Goal: Task Accomplishment & Management: Use online tool/utility

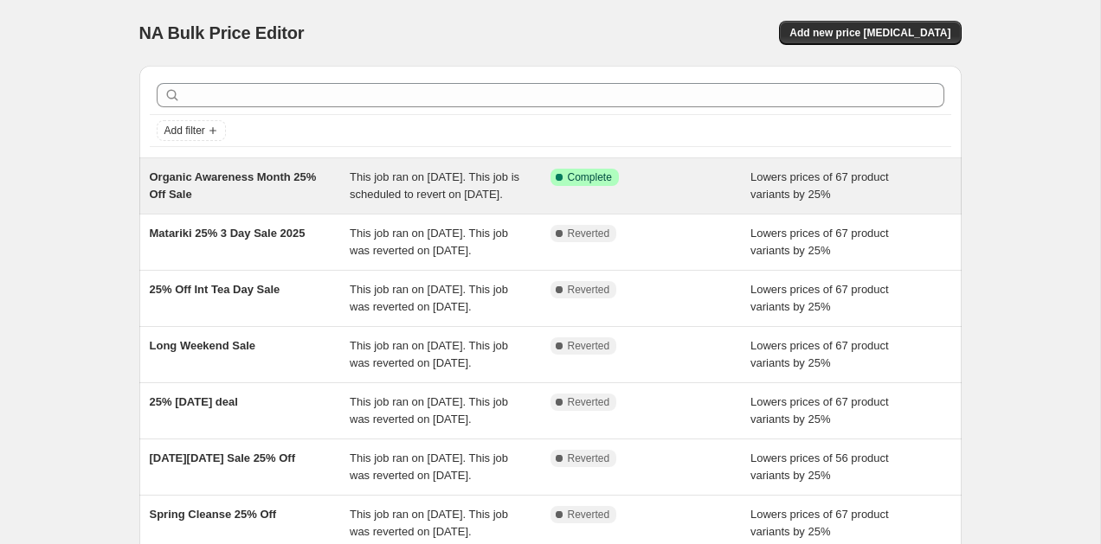
click at [330, 197] on div "Organic Awareness Month 25% Off Sale" at bounding box center [250, 186] width 201 height 35
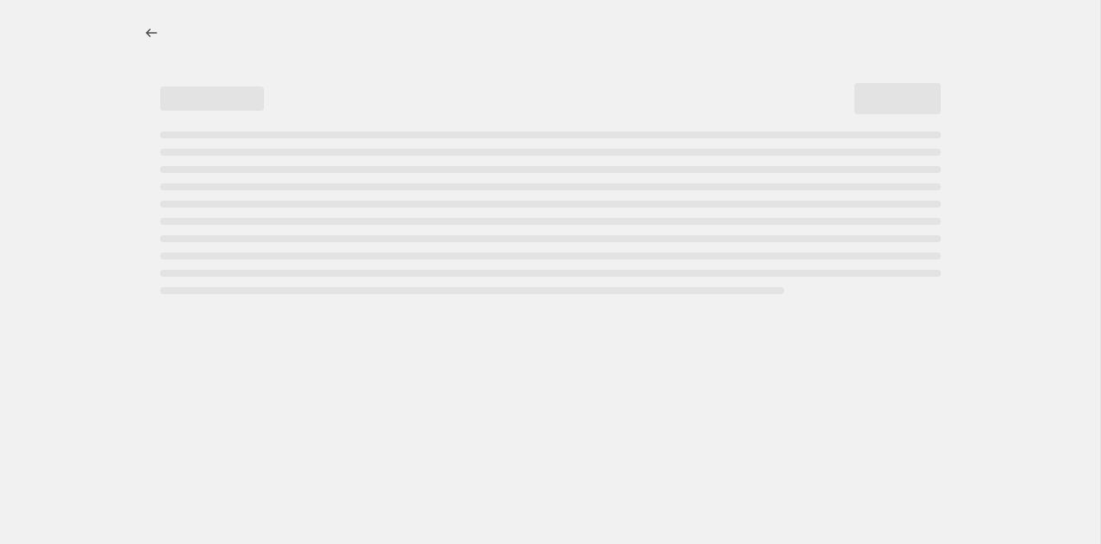
select select "percentage"
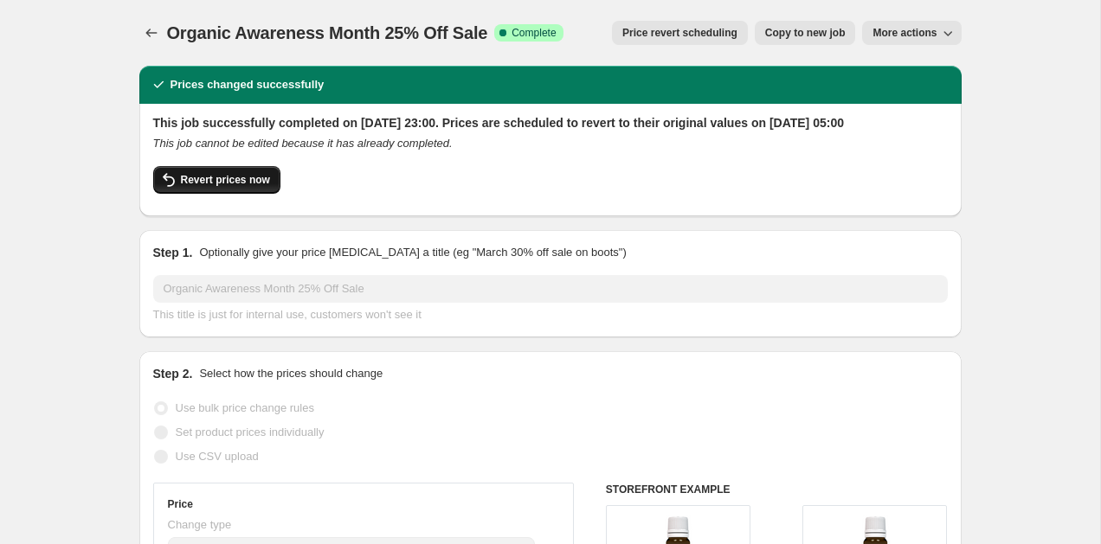
click at [228, 187] on span "Revert prices now" at bounding box center [225, 180] width 89 height 14
checkbox input "false"
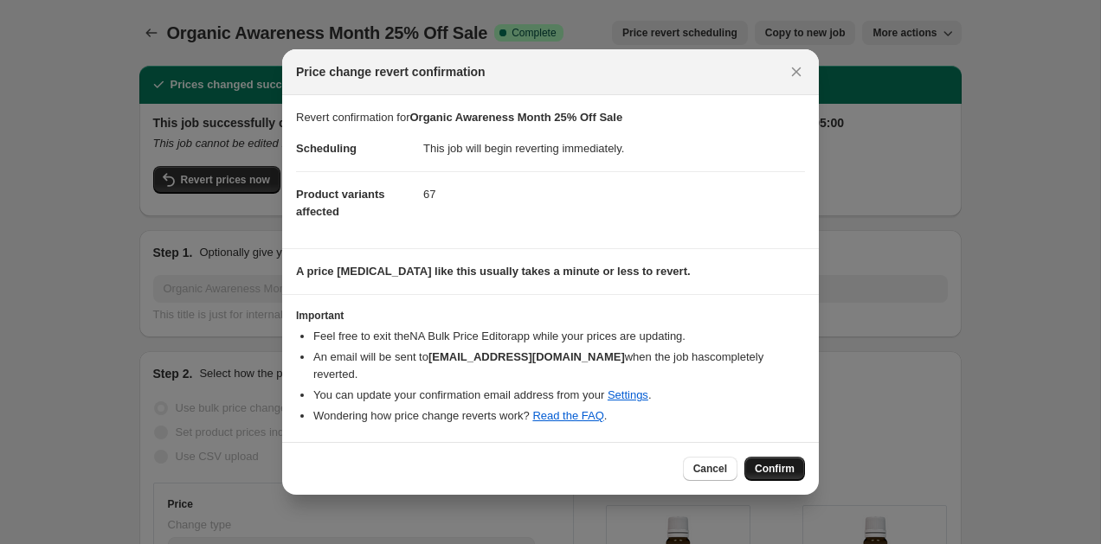
click at [762, 462] on span "Confirm" at bounding box center [775, 469] width 40 height 14
